Goal: Task Accomplishment & Management: Use online tool/utility

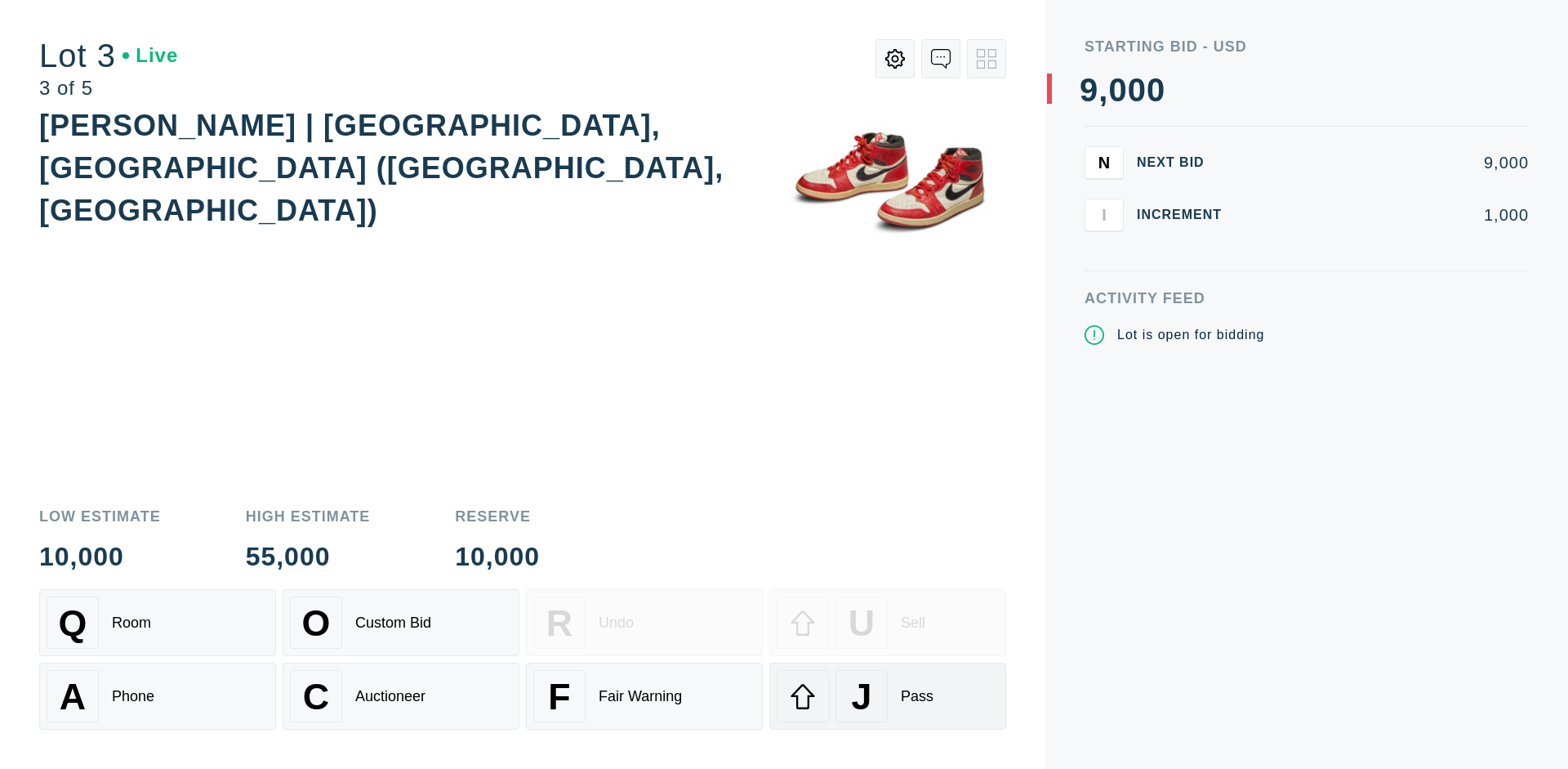
click at [888, 696] on div "J Pass" at bounding box center [888, 696] width 222 height 52
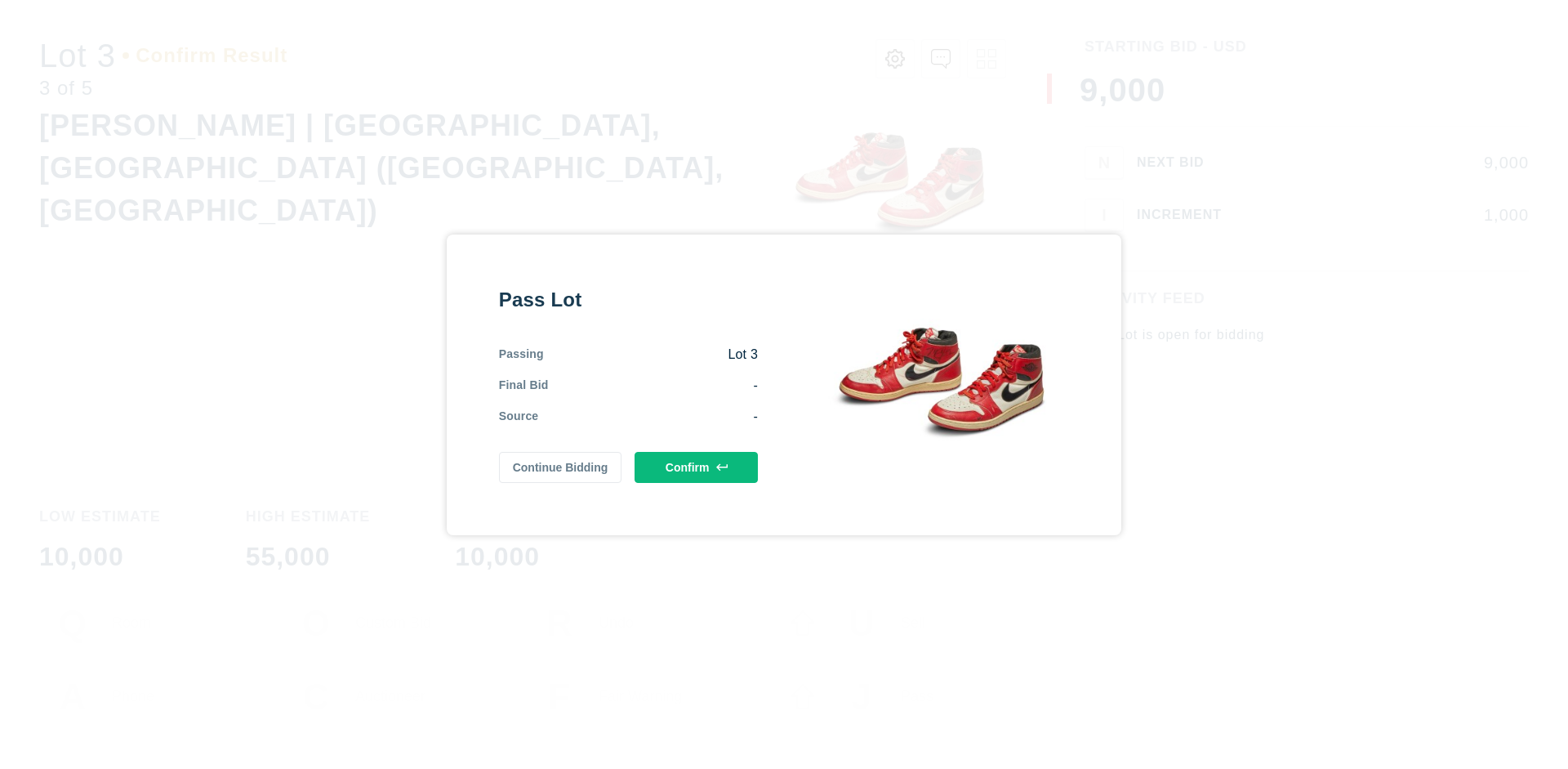
click at [696, 466] on button "Confirm" at bounding box center [696, 467] width 124 height 31
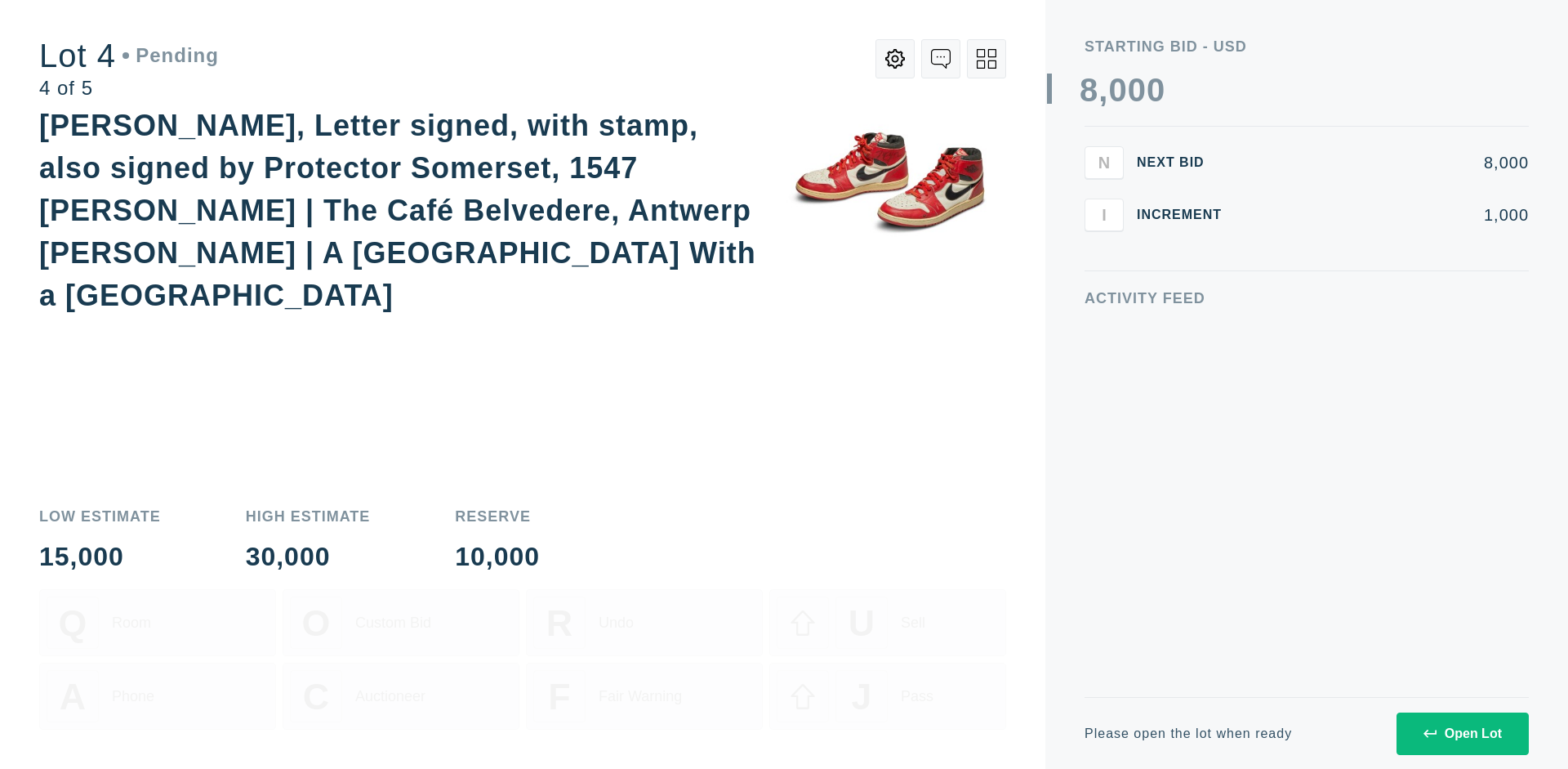
click at [986, 59] on icon at bounding box center [986, 59] width 20 height 20
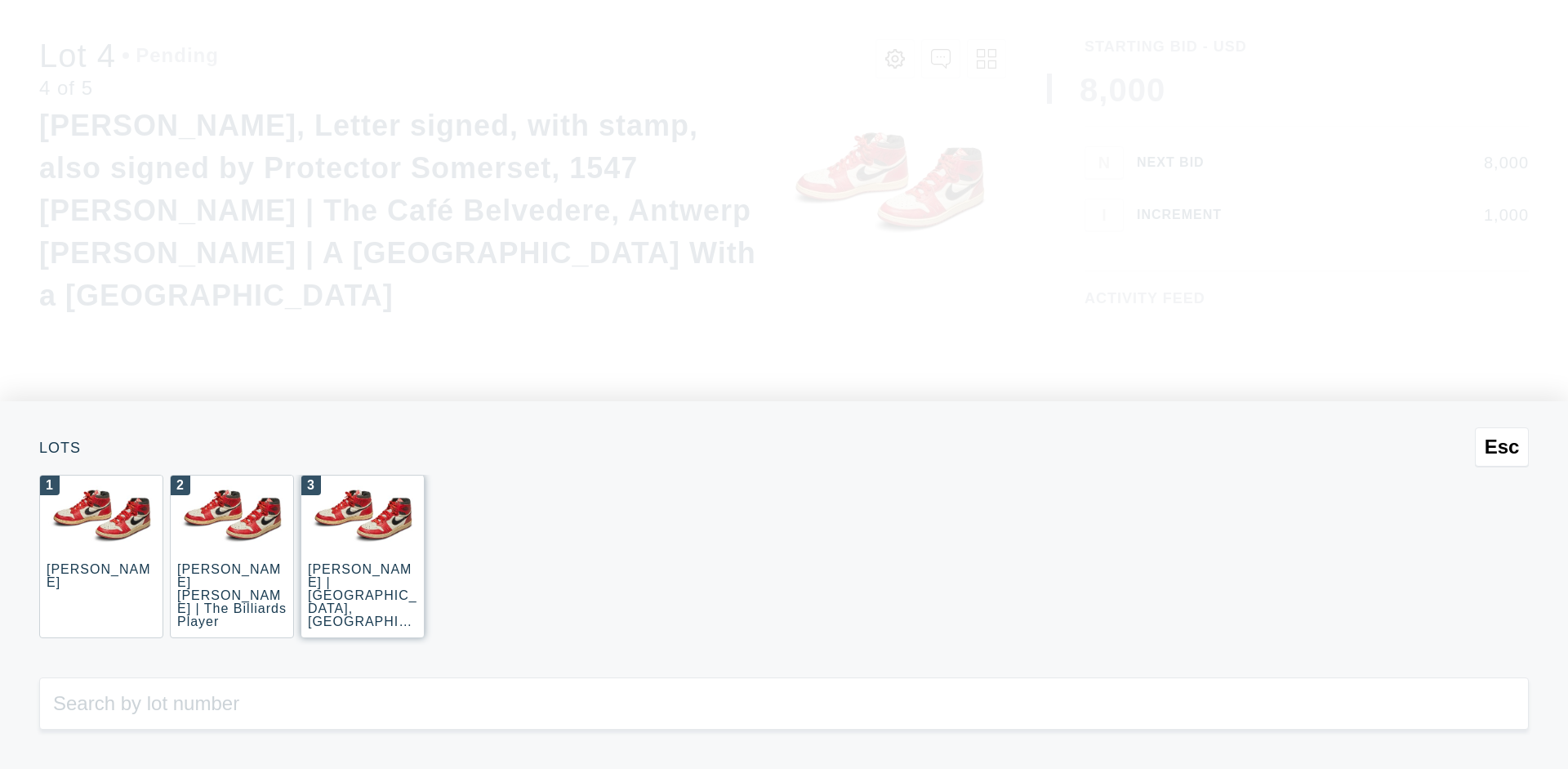
click at [362, 556] on div "3 [PERSON_NAME] | [GEOGRAPHIC_DATA], [GEOGRAPHIC_DATA] ([GEOGRAPHIC_DATA], [GEO…" at bounding box center [362, 556] width 124 height 163
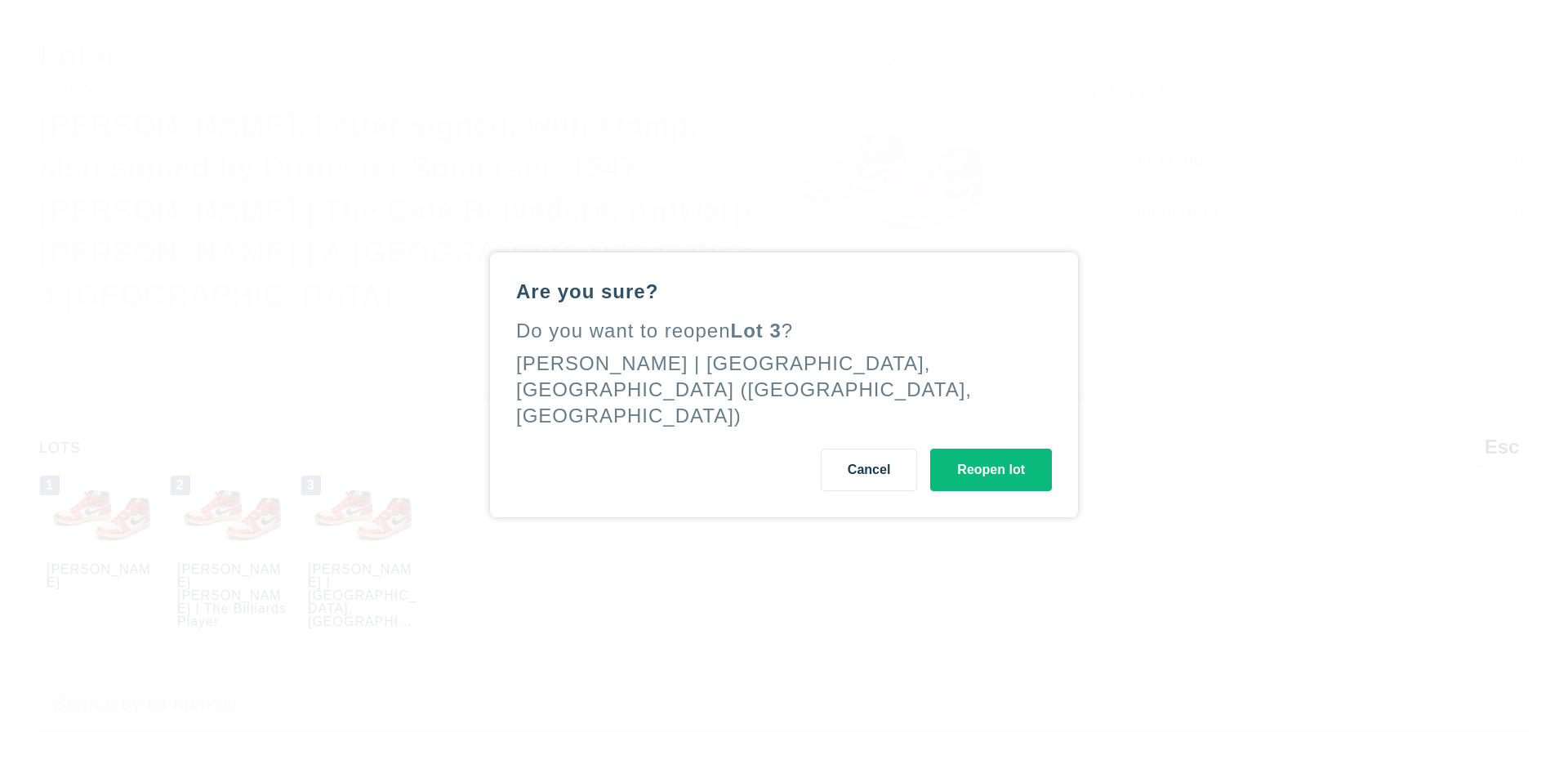
click at [991, 456] on button "Reopen lot" at bounding box center [991, 469] width 122 height 42
